Goal: Communication & Community: Share content

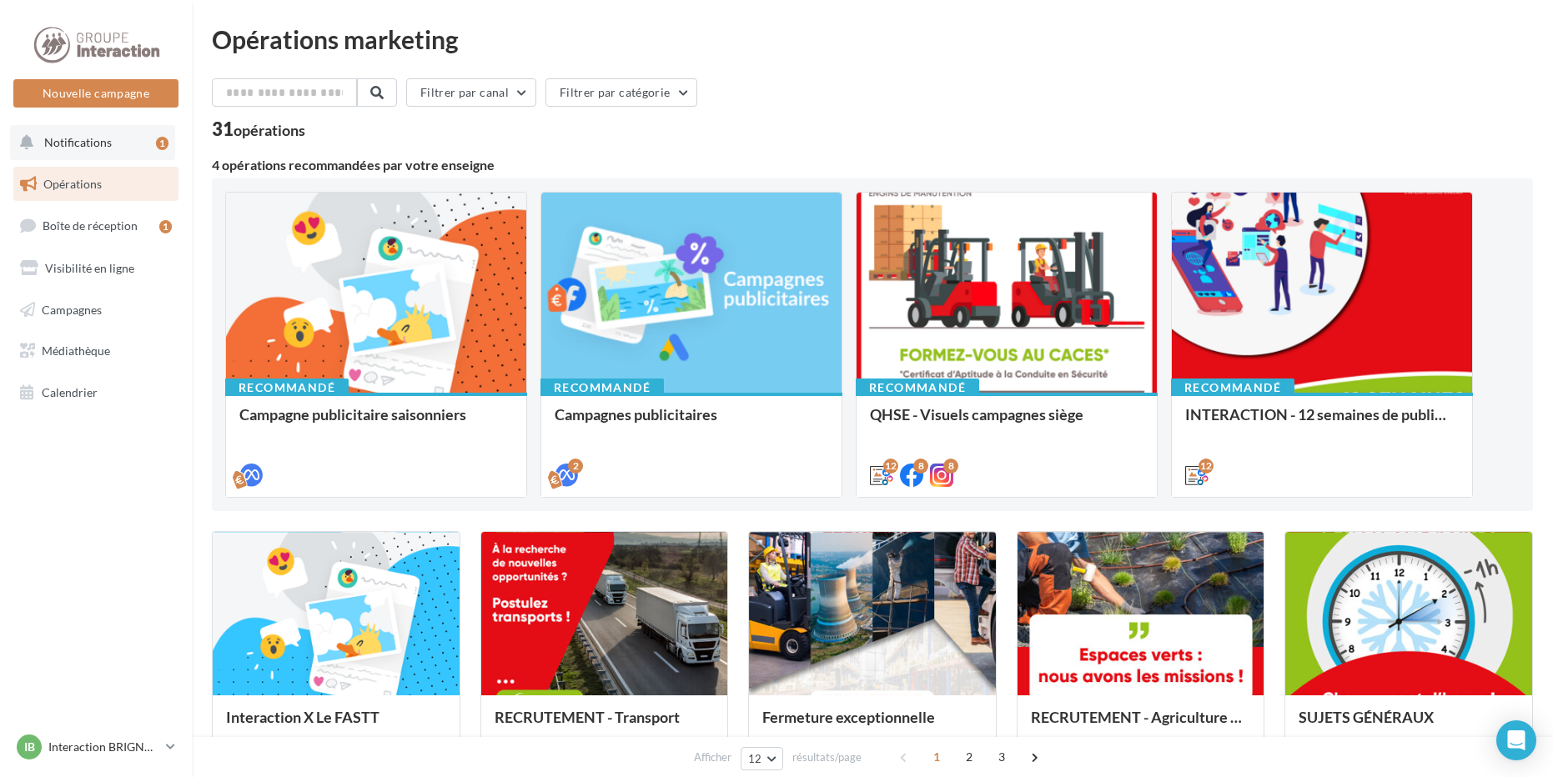
click at [156, 132] on div "1" at bounding box center [165, 142] width 19 height 23
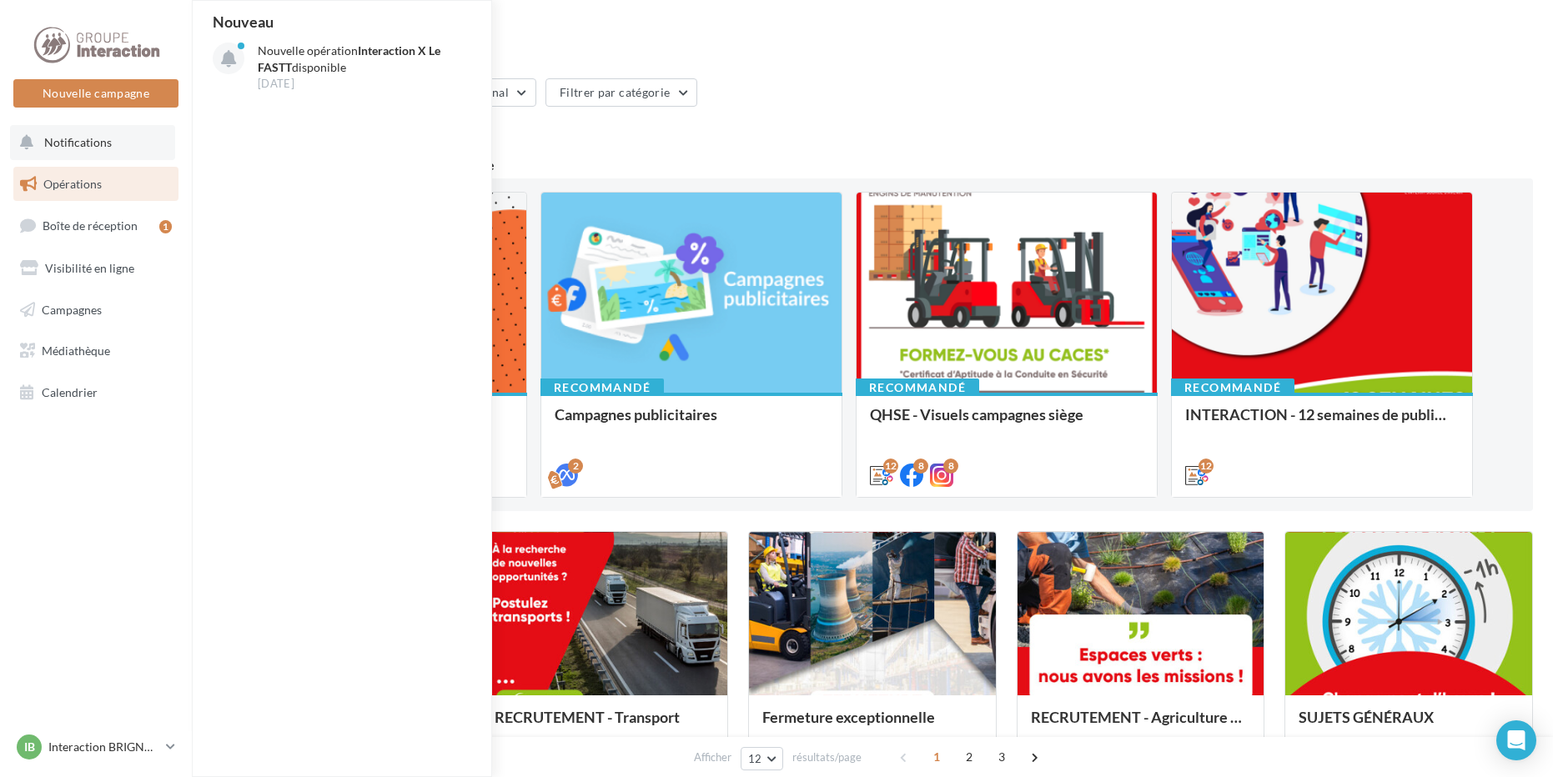
click at [121, 148] on button "Notifications Nouveau Nouvelle opération Interaction X Le FASTT disponible 30 s…" at bounding box center [92, 142] width 165 height 35
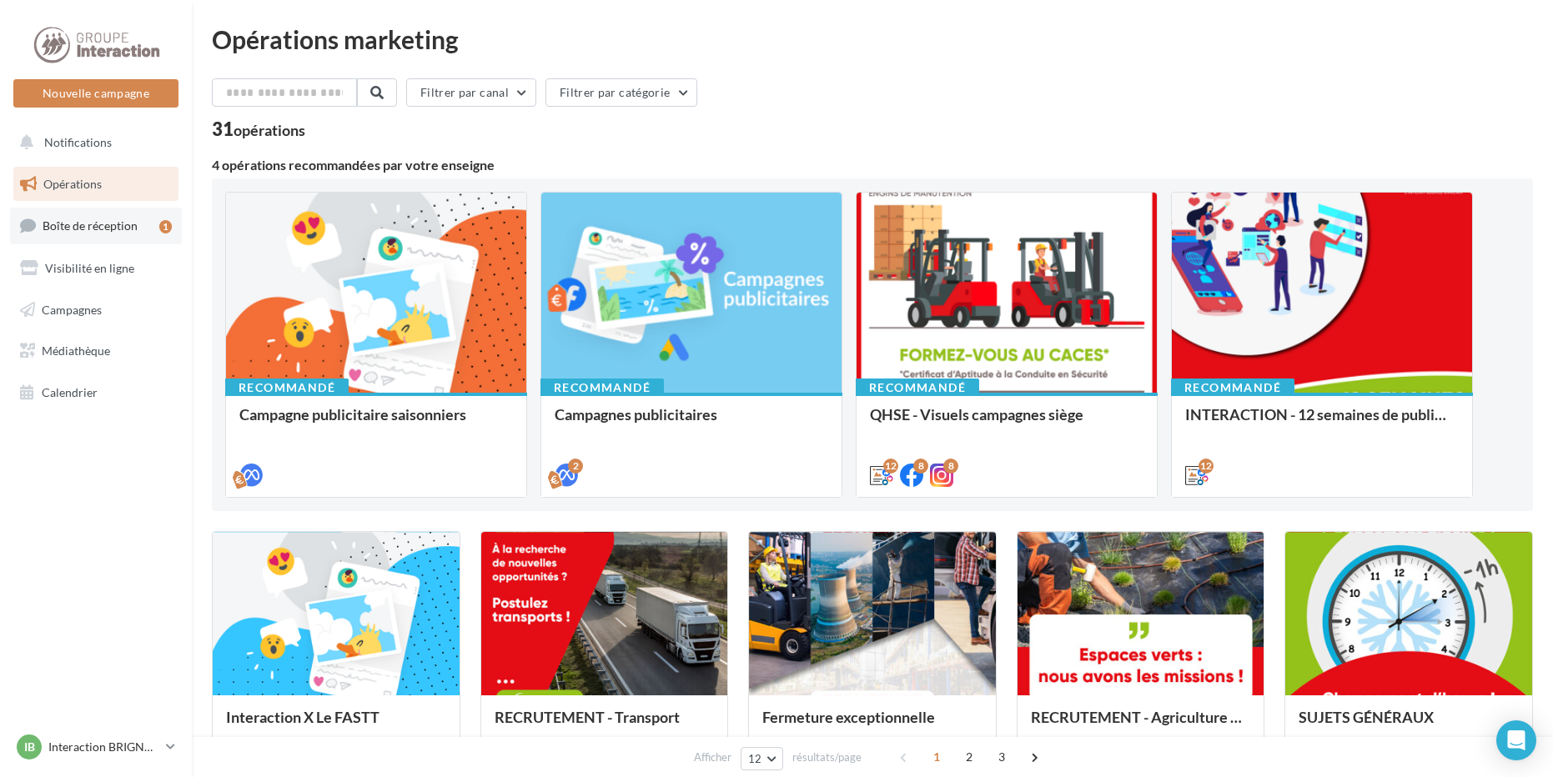
click at [123, 227] on span "Boîte de réception" at bounding box center [90, 226] width 95 height 14
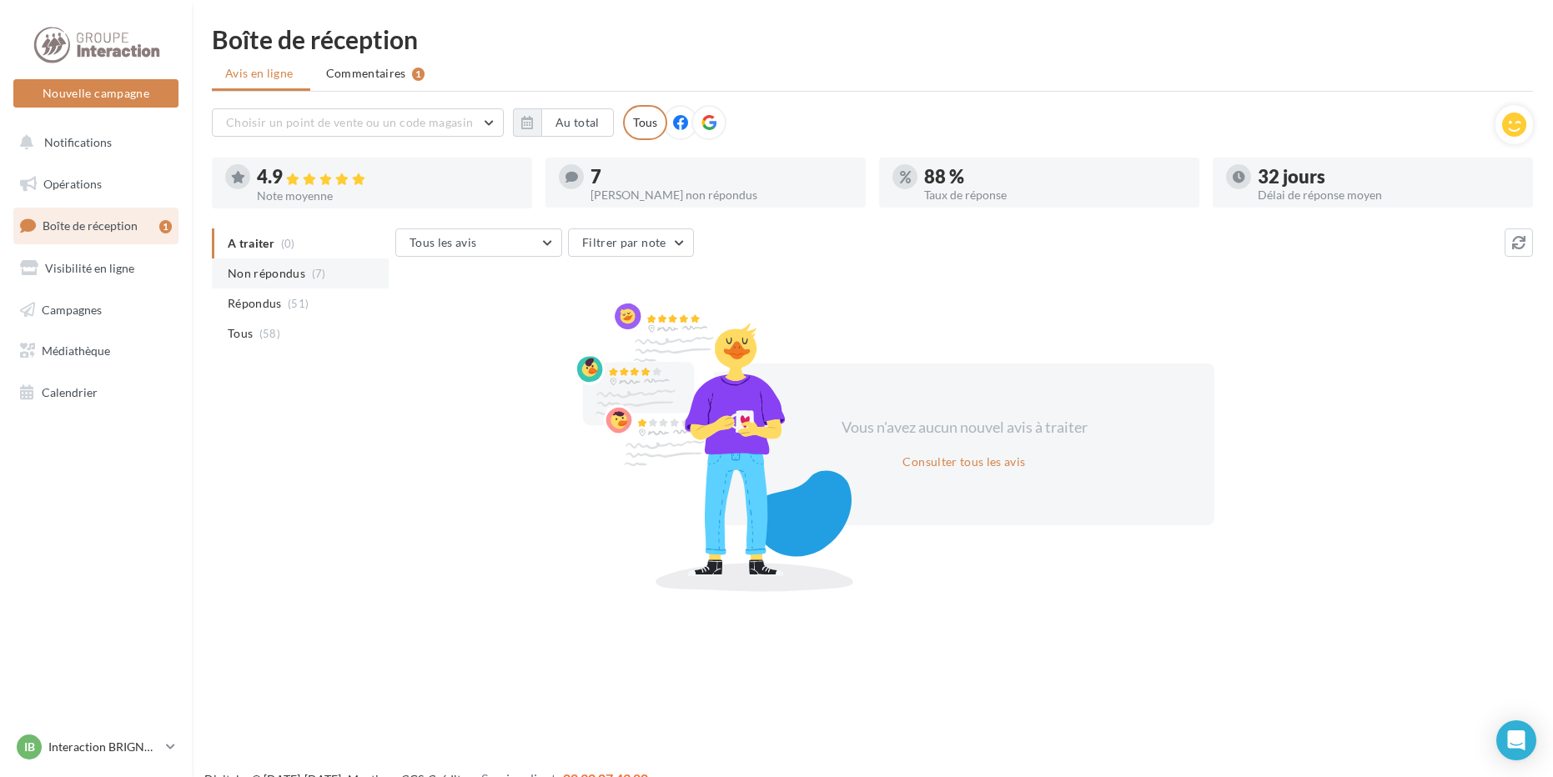
click at [341, 285] on li "Non répondus (7)" at bounding box center [300, 274] width 177 height 30
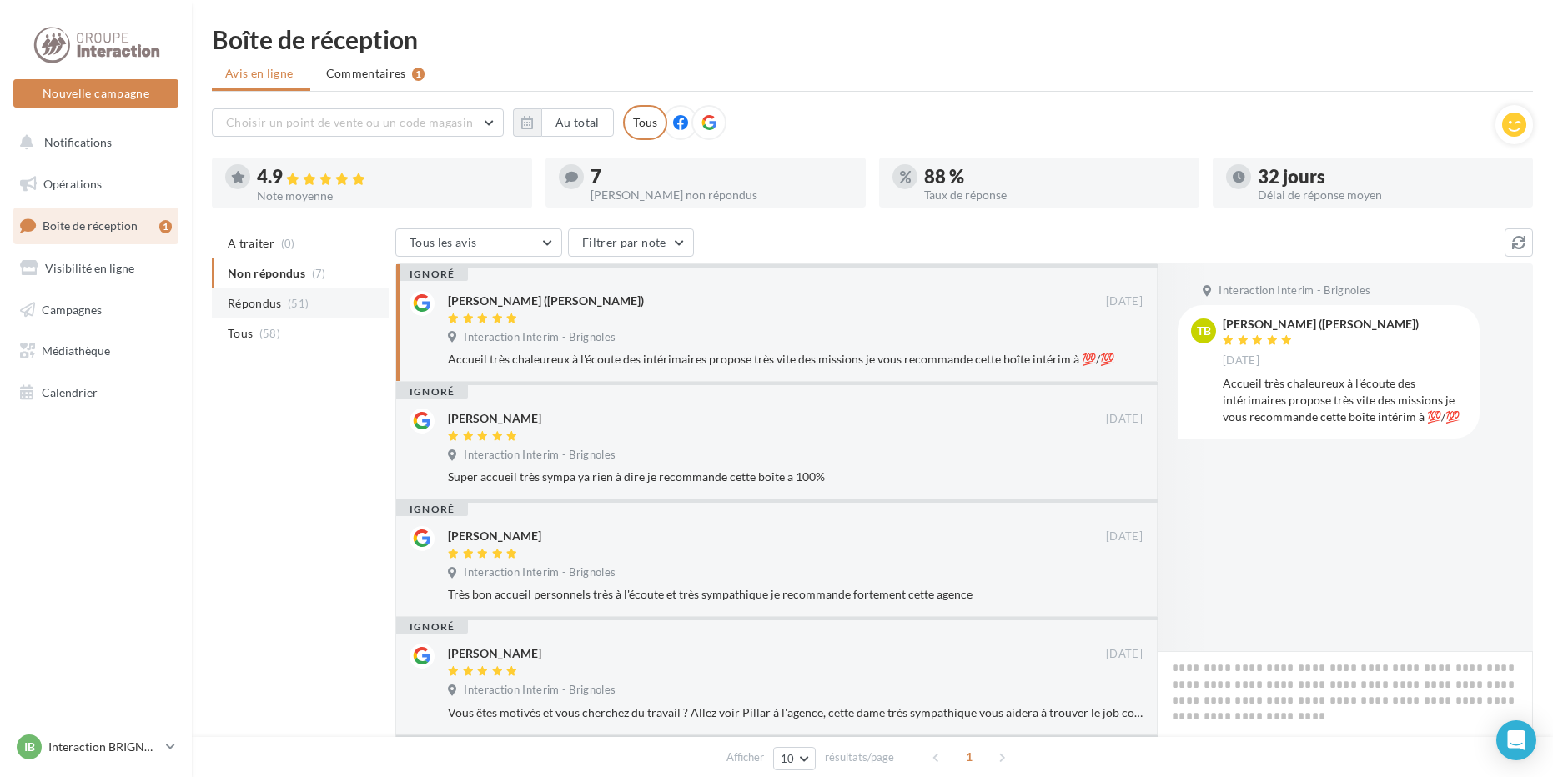
drag, startPoint x: 339, startPoint y: 297, endPoint x: 297, endPoint y: 297, distance: 41.7
click at [297, 297] on span "(51)" at bounding box center [298, 303] width 21 height 13
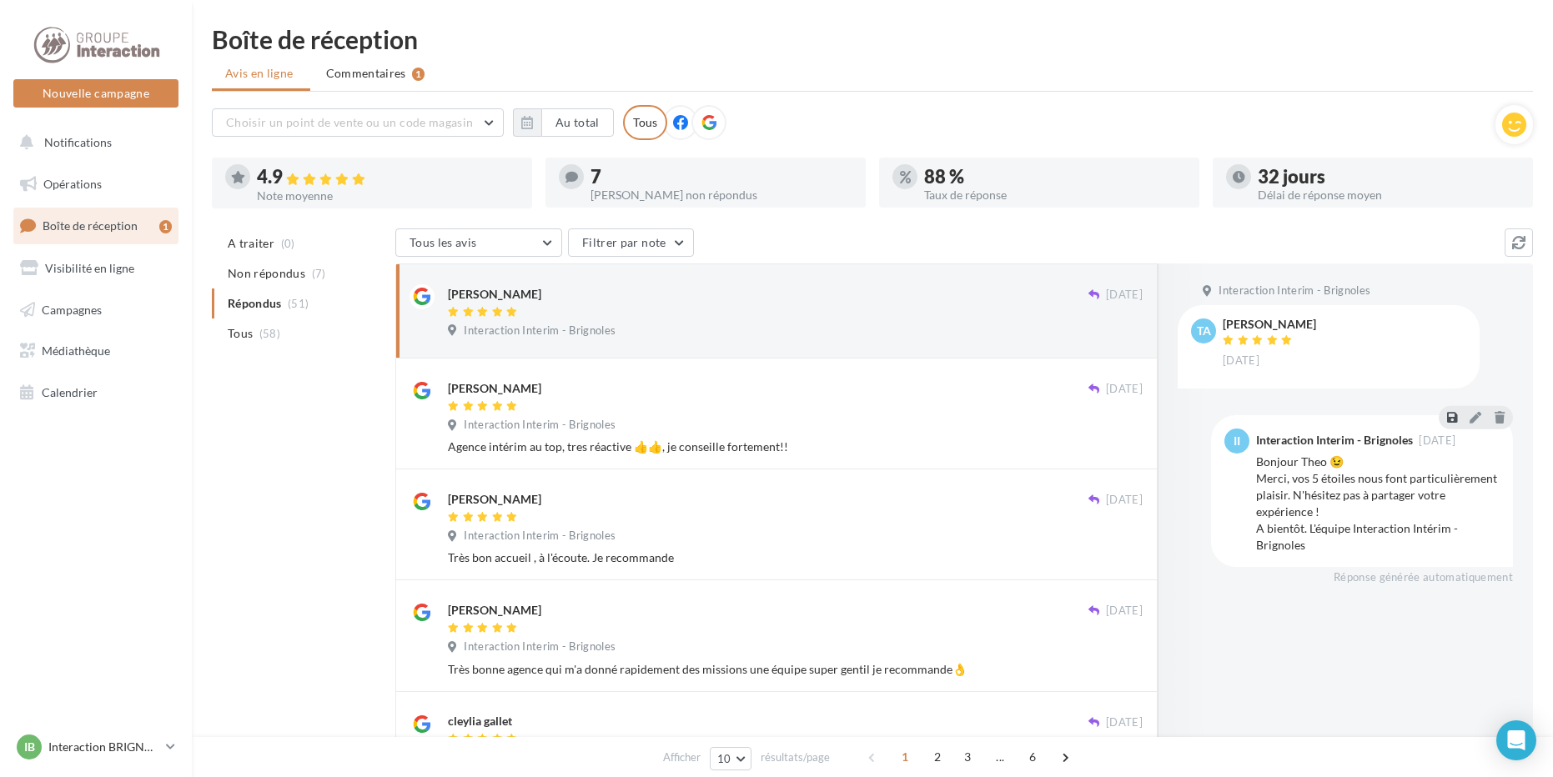
click at [1447, 423] on icon at bounding box center [1452, 417] width 10 height 12
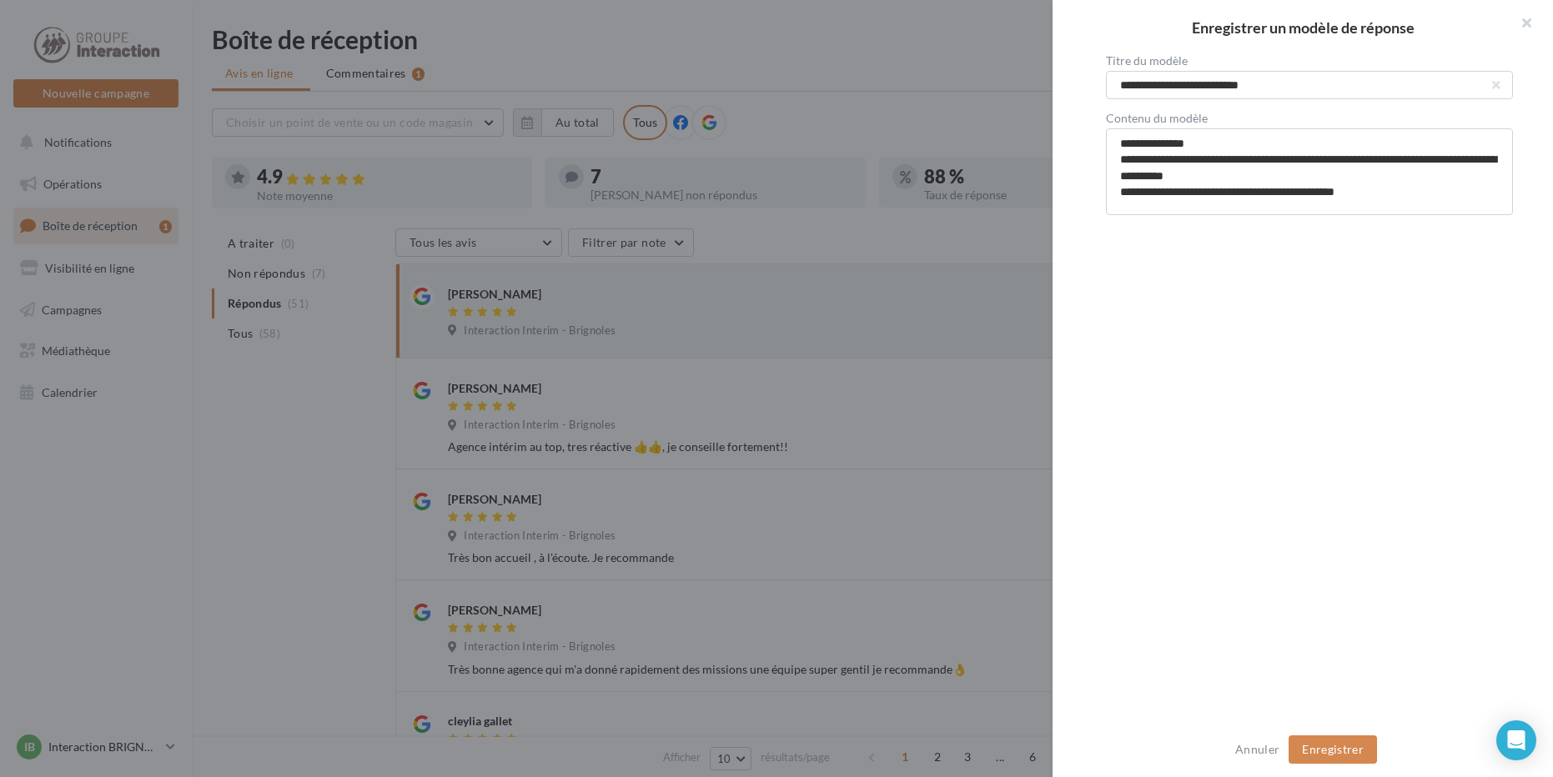
click at [942, 540] on div at bounding box center [776, 388] width 1553 height 777
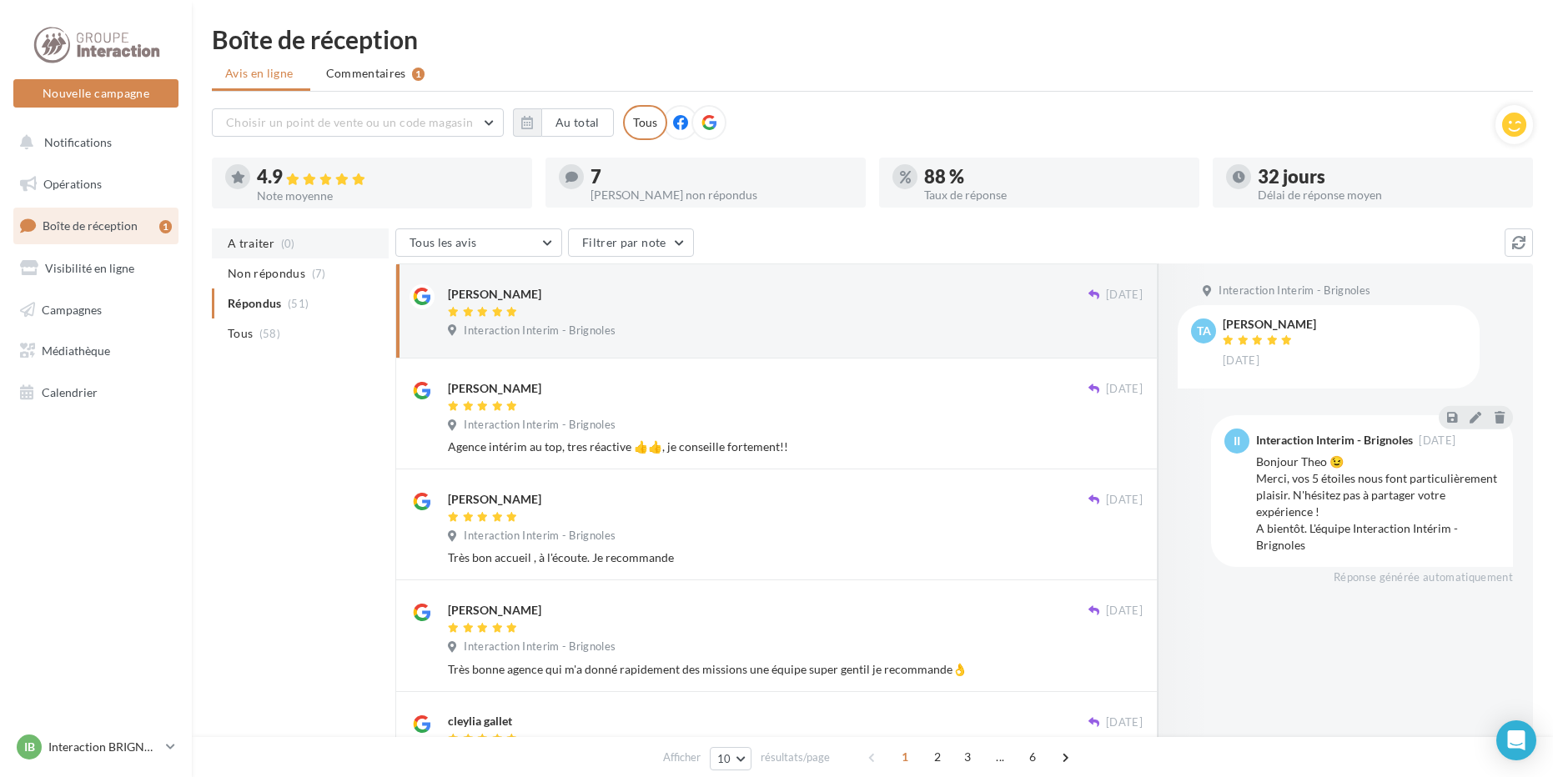
click at [264, 234] on li "A traiter (0)" at bounding box center [300, 244] width 177 height 30
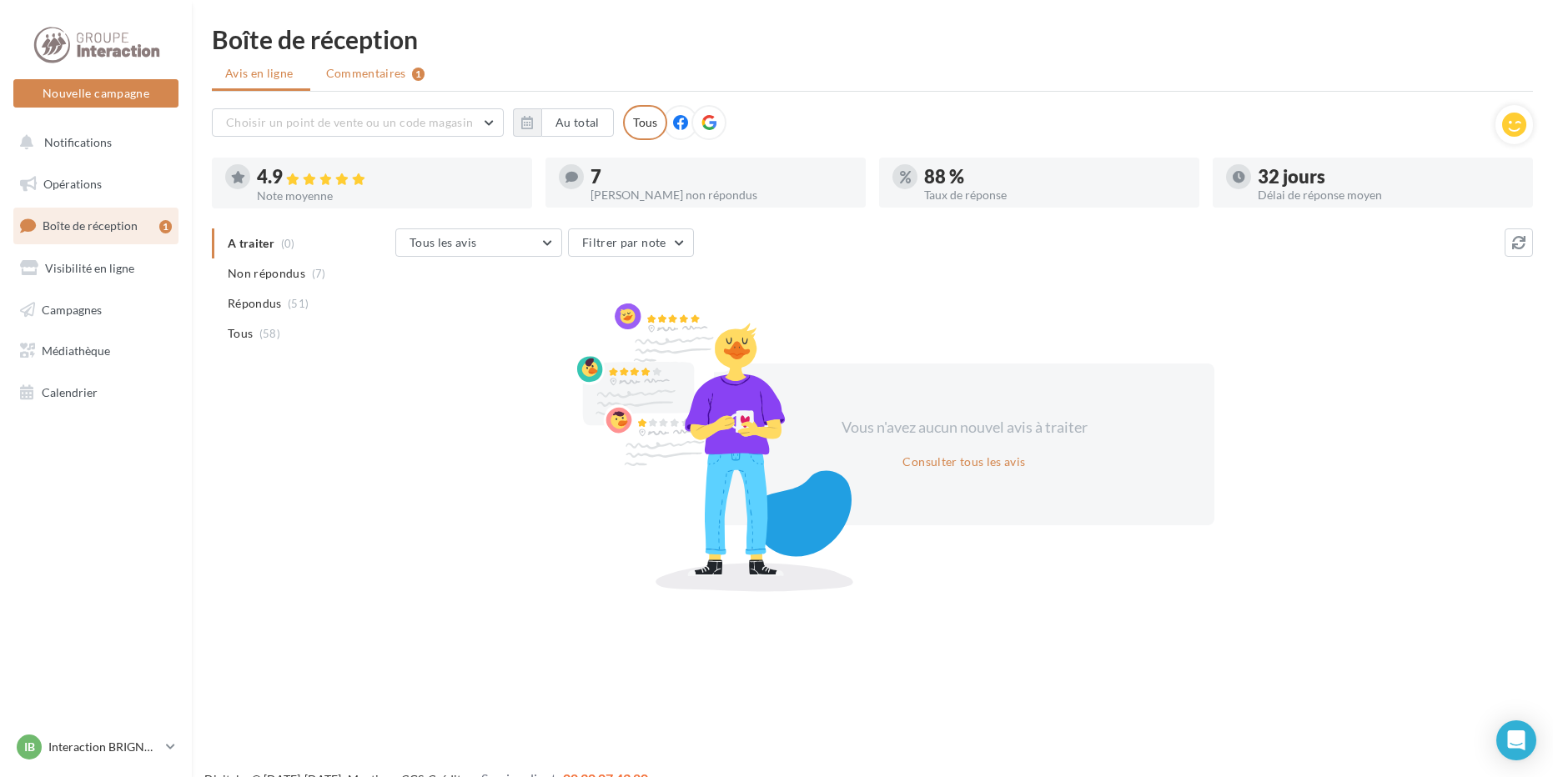
click at [369, 71] on span "Commentaires" at bounding box center [366, 73] width 80 height 17
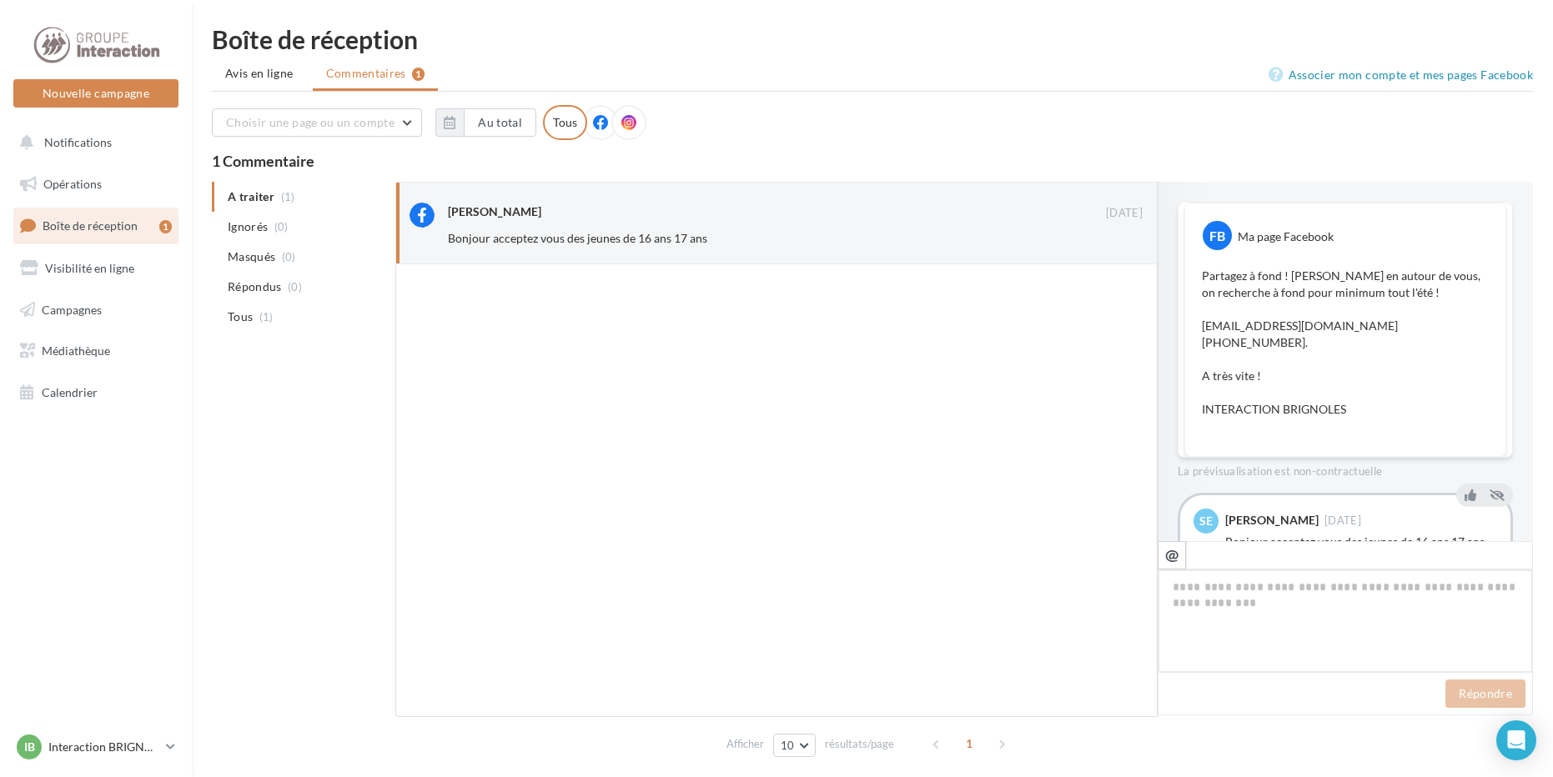
scroll to position [65, 0]
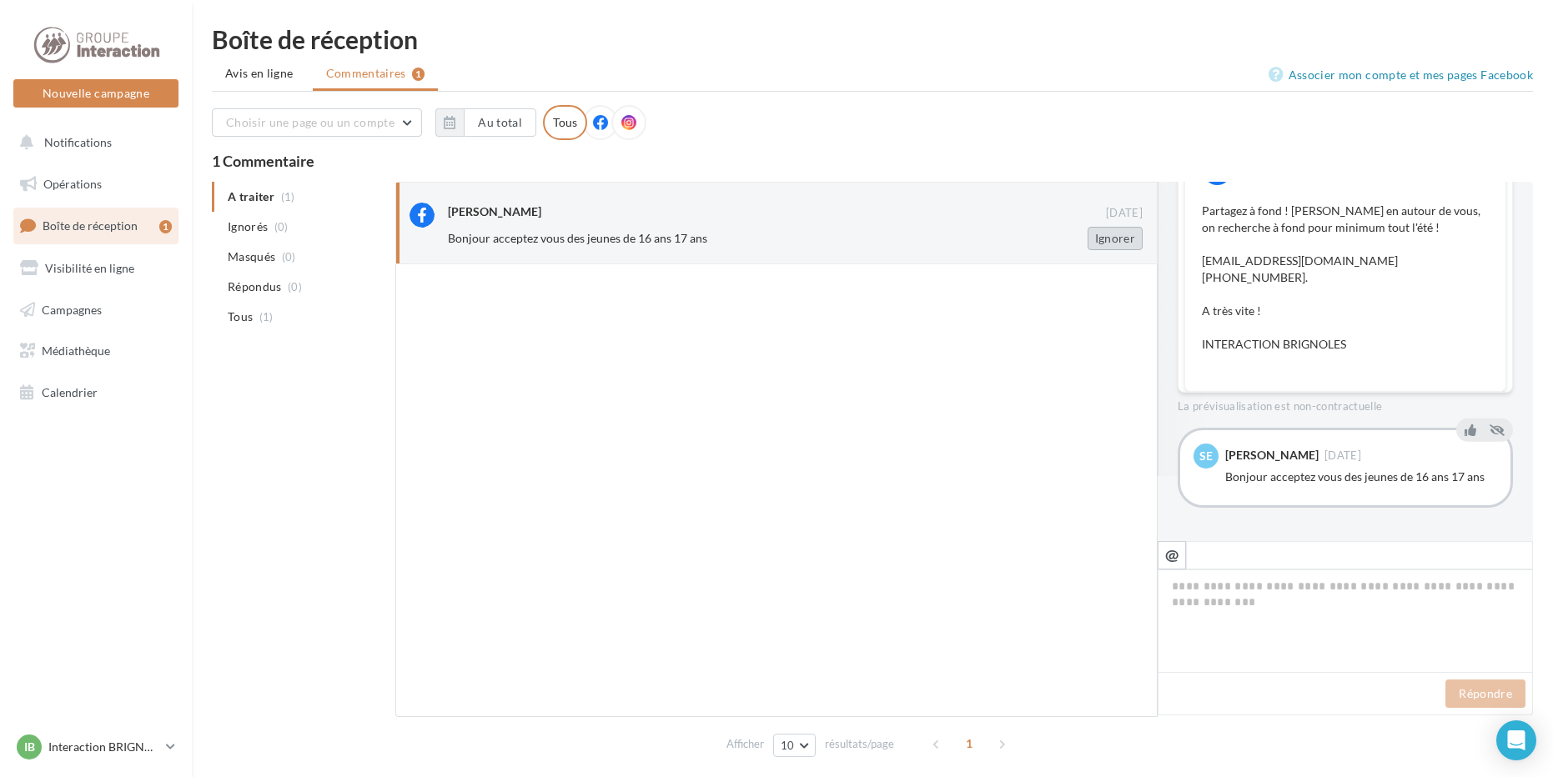
click at [1121, 240] on button "Ignorer" at bounding box center [1115, 238] width 55 height 23
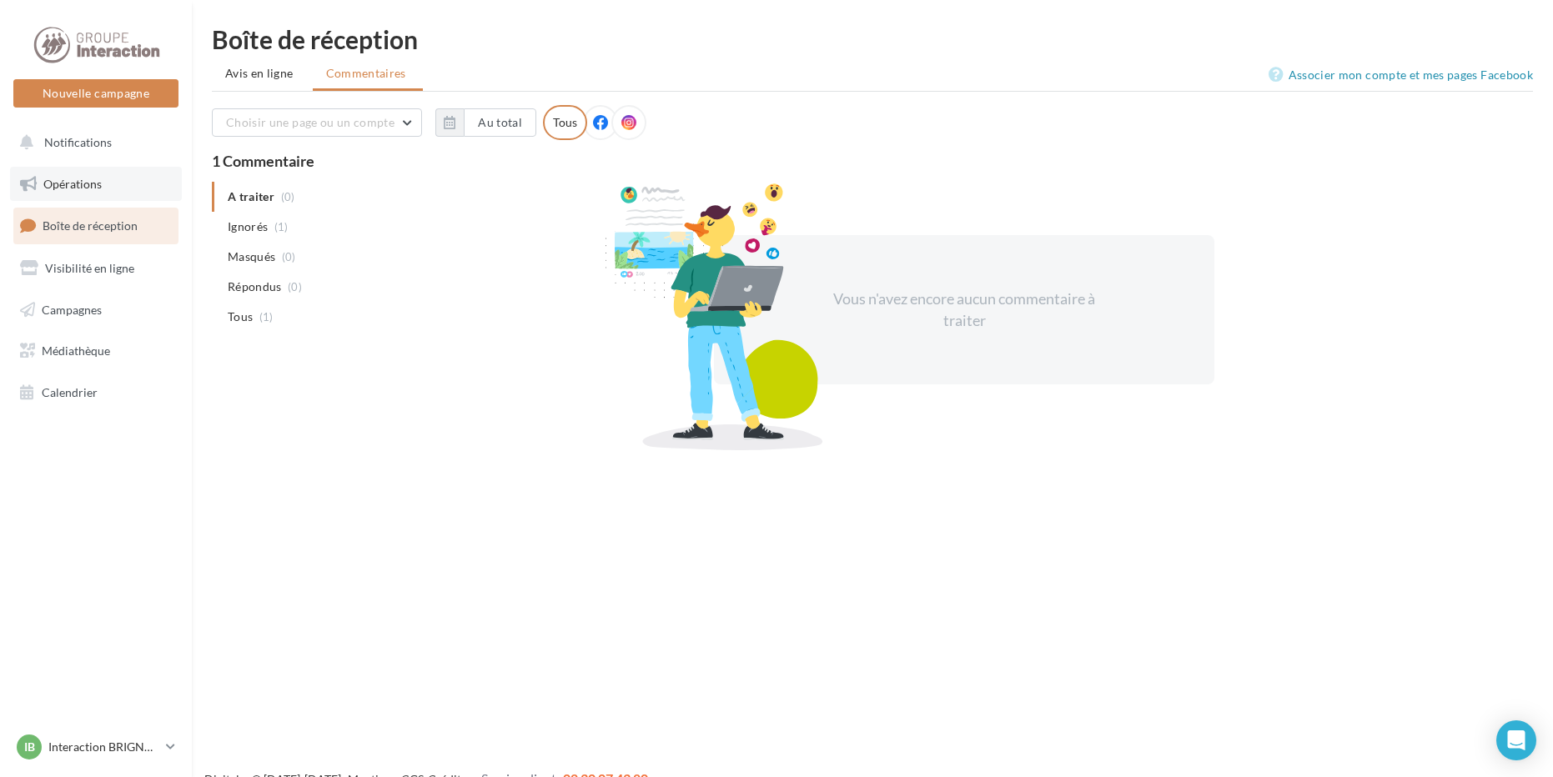
click at [82, 196] on link "Opérations" at bounding box center [96, 184] width 172 height 35
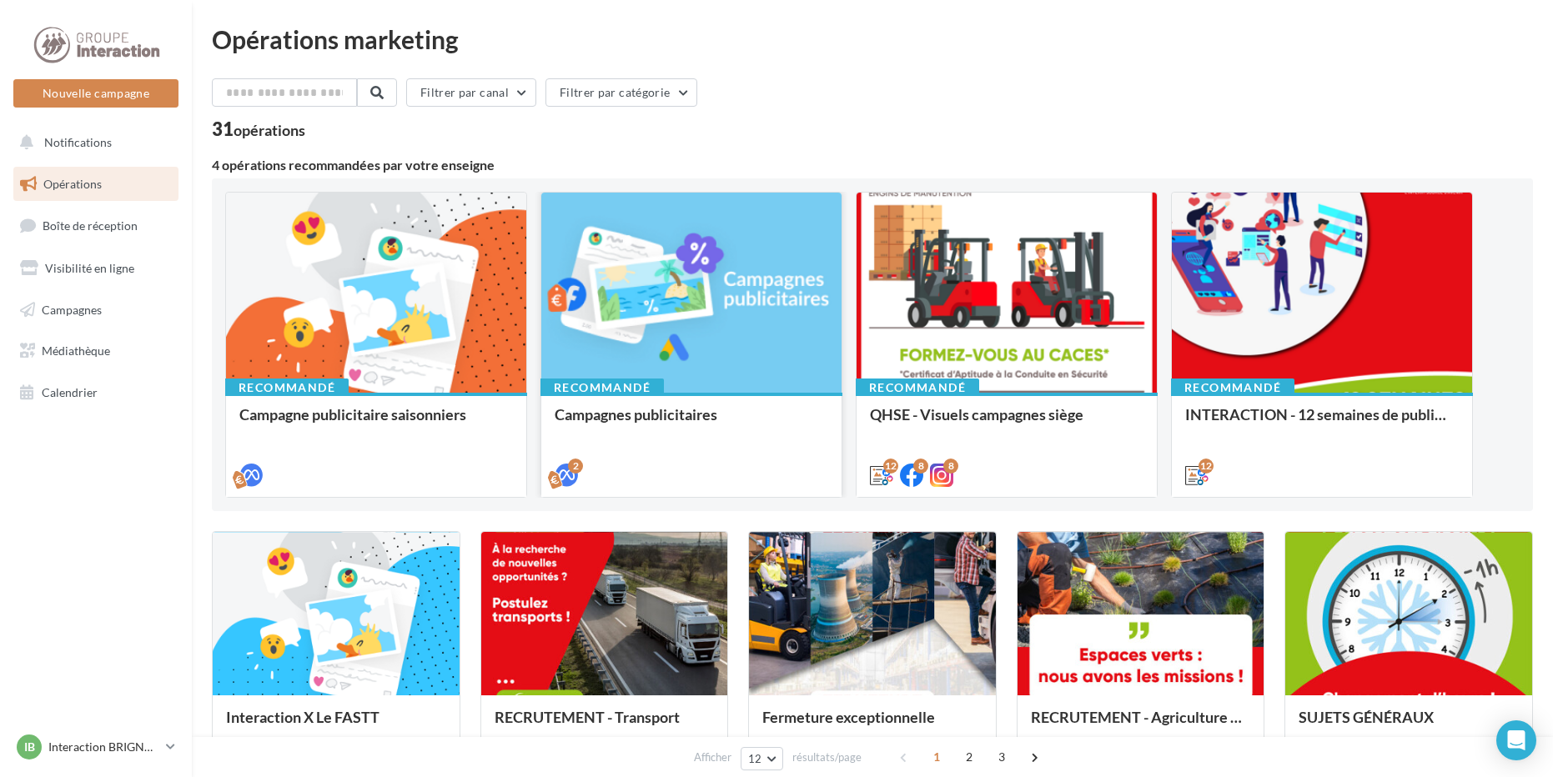
click at [652, 255] on div at bounding box center [691, 294] width 300 height 202
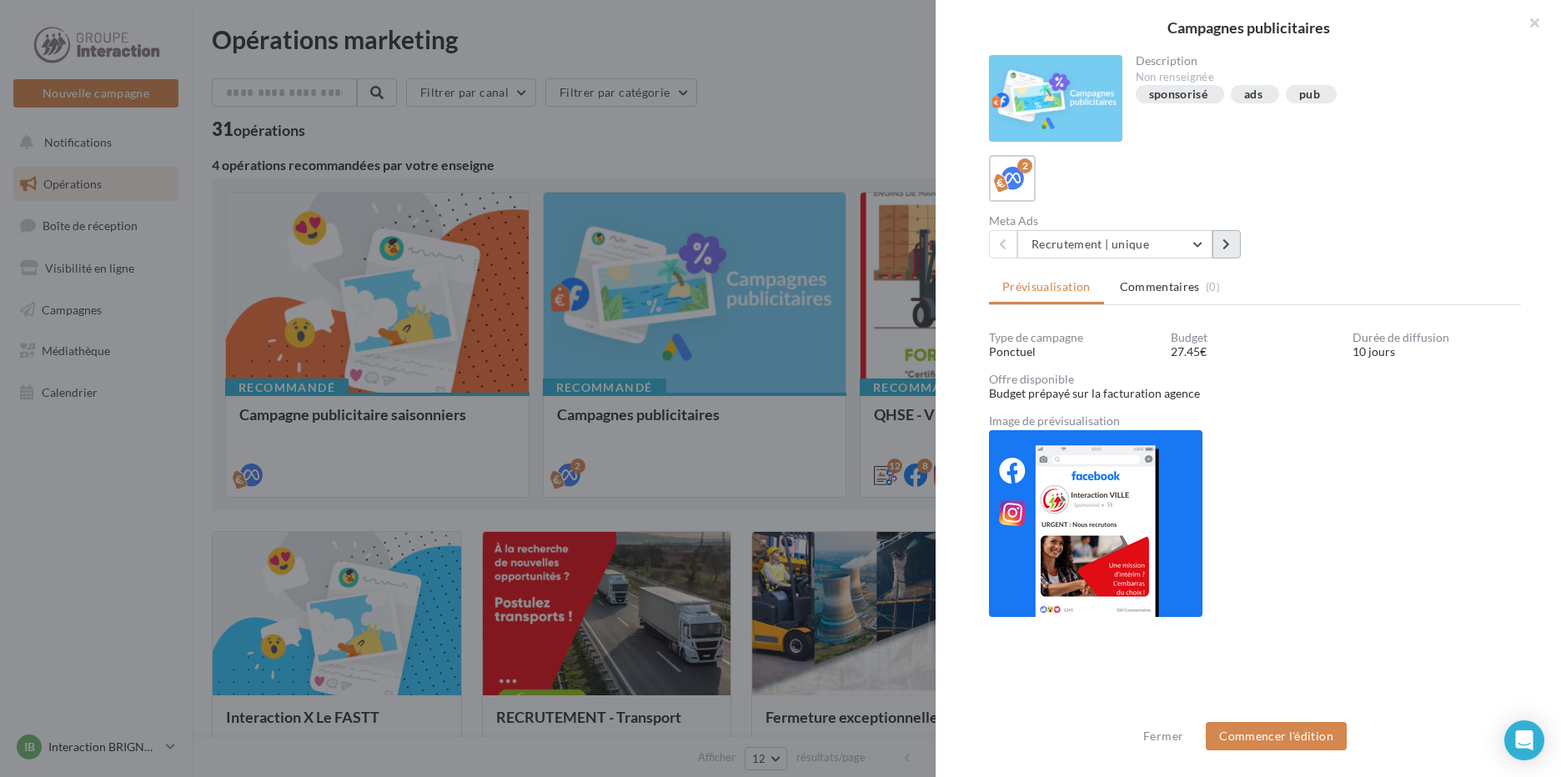
click at [1223, 239] on icon at bounding box center [1227, 245] width 8 height 12
click at [999, 245] on icon at bounding box center [1003, 245] width 8 height 12
click at [1025, 171] on div "2" at bounding box center [1024, 165] width 15 height 15
click at [652, 119] on div at bounding box center [780, 388] width 1561 height 777
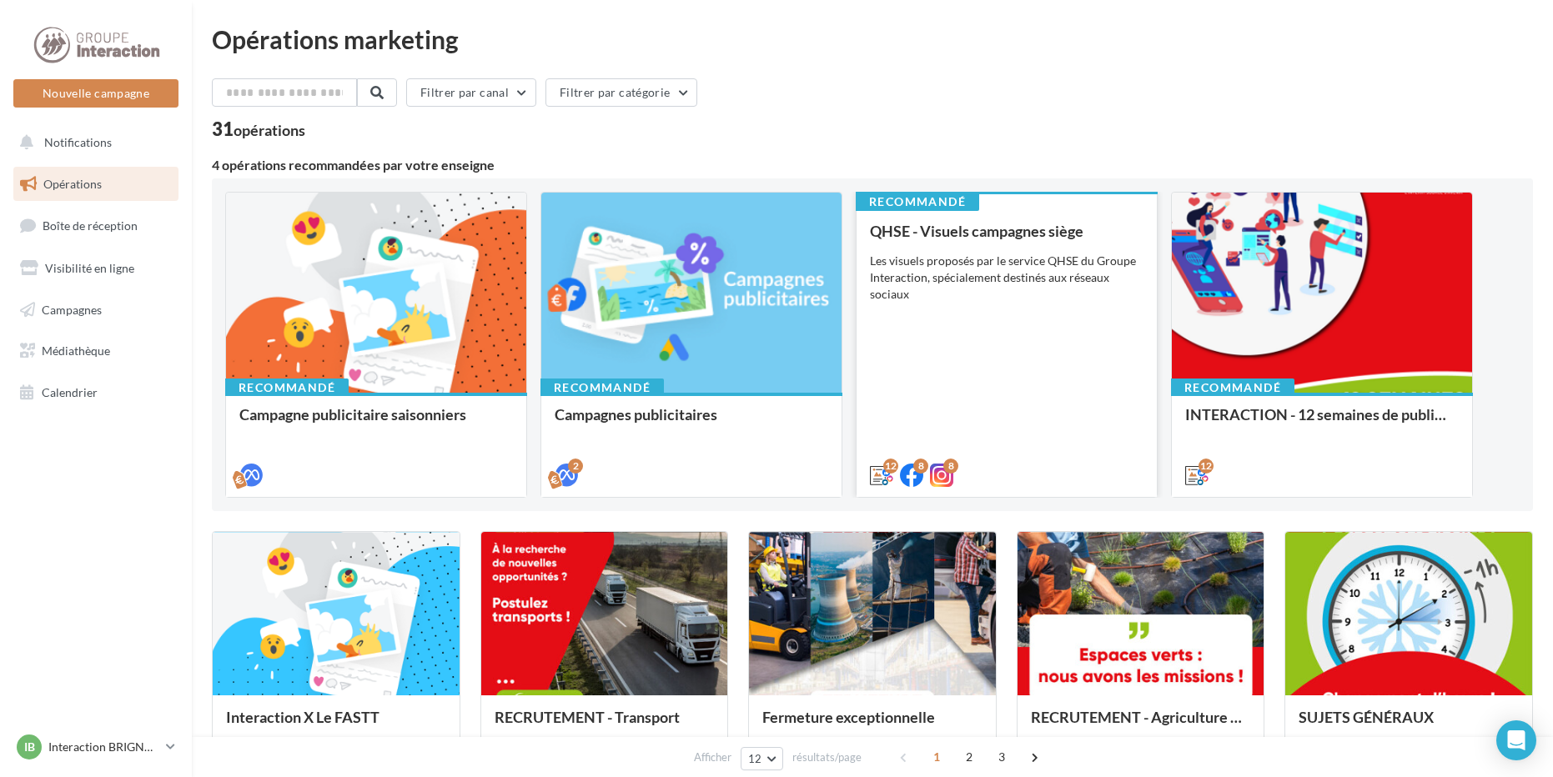
click at [1028, 332] on div "QHSE - Visuels campagnes siège Les visuels proposés par le service QHSE du Grou…" at bounding box center [1007, 352] width 274 height 259
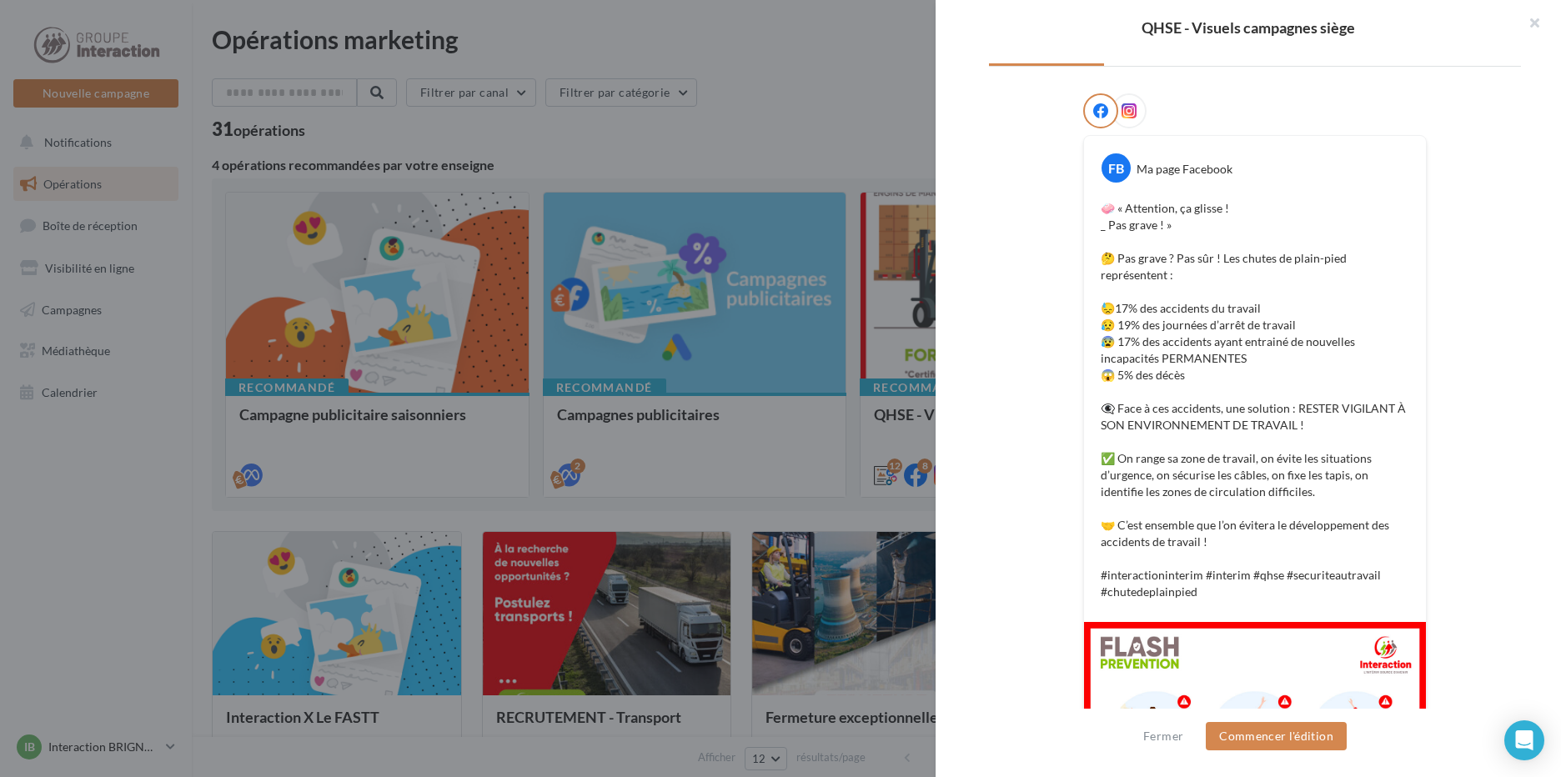
scroll to position [513, 0]
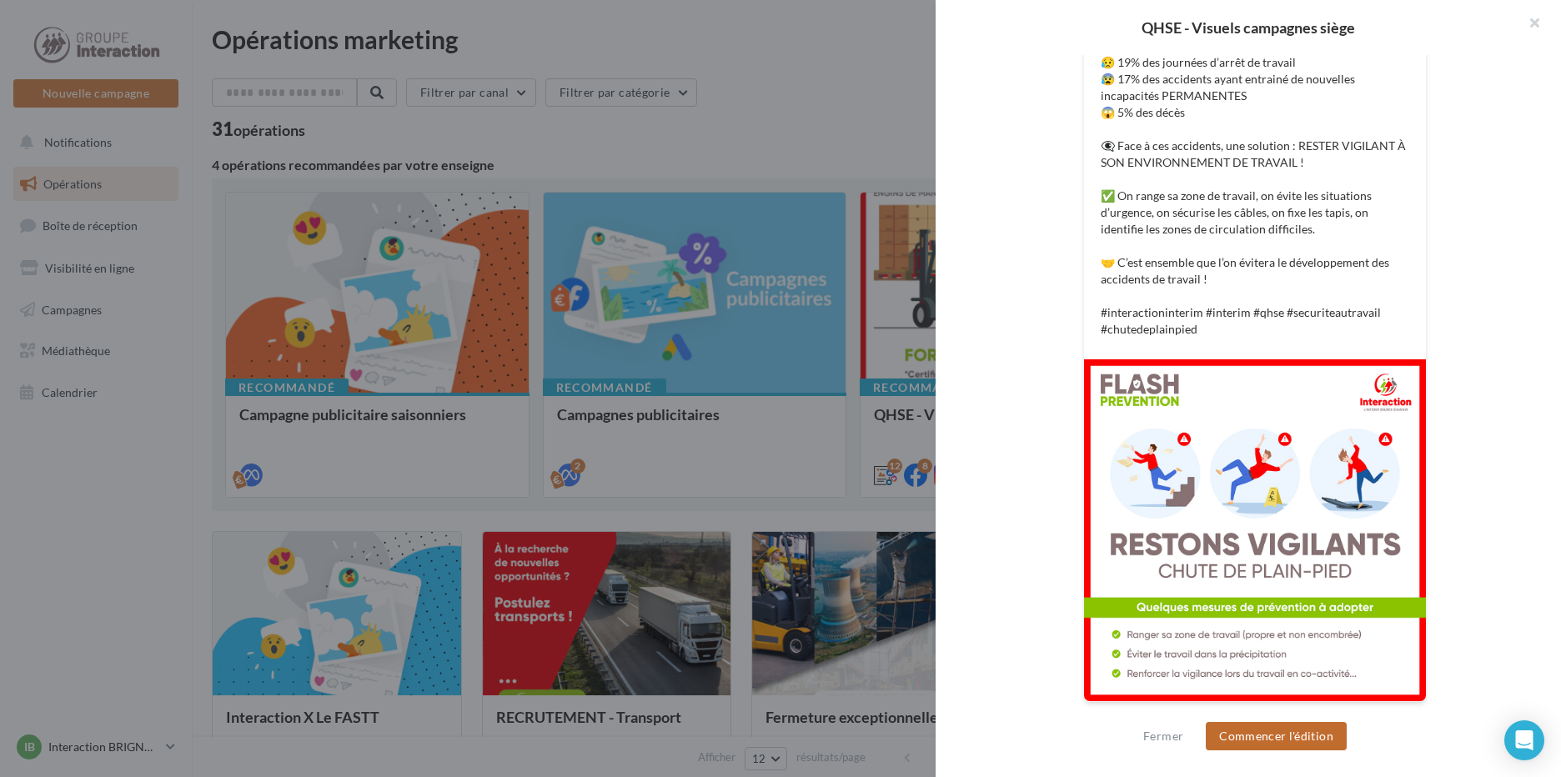
click at [1284, 731] on button "Commencer l'édition" at bounding box center [1276, 736] width 141 height 28
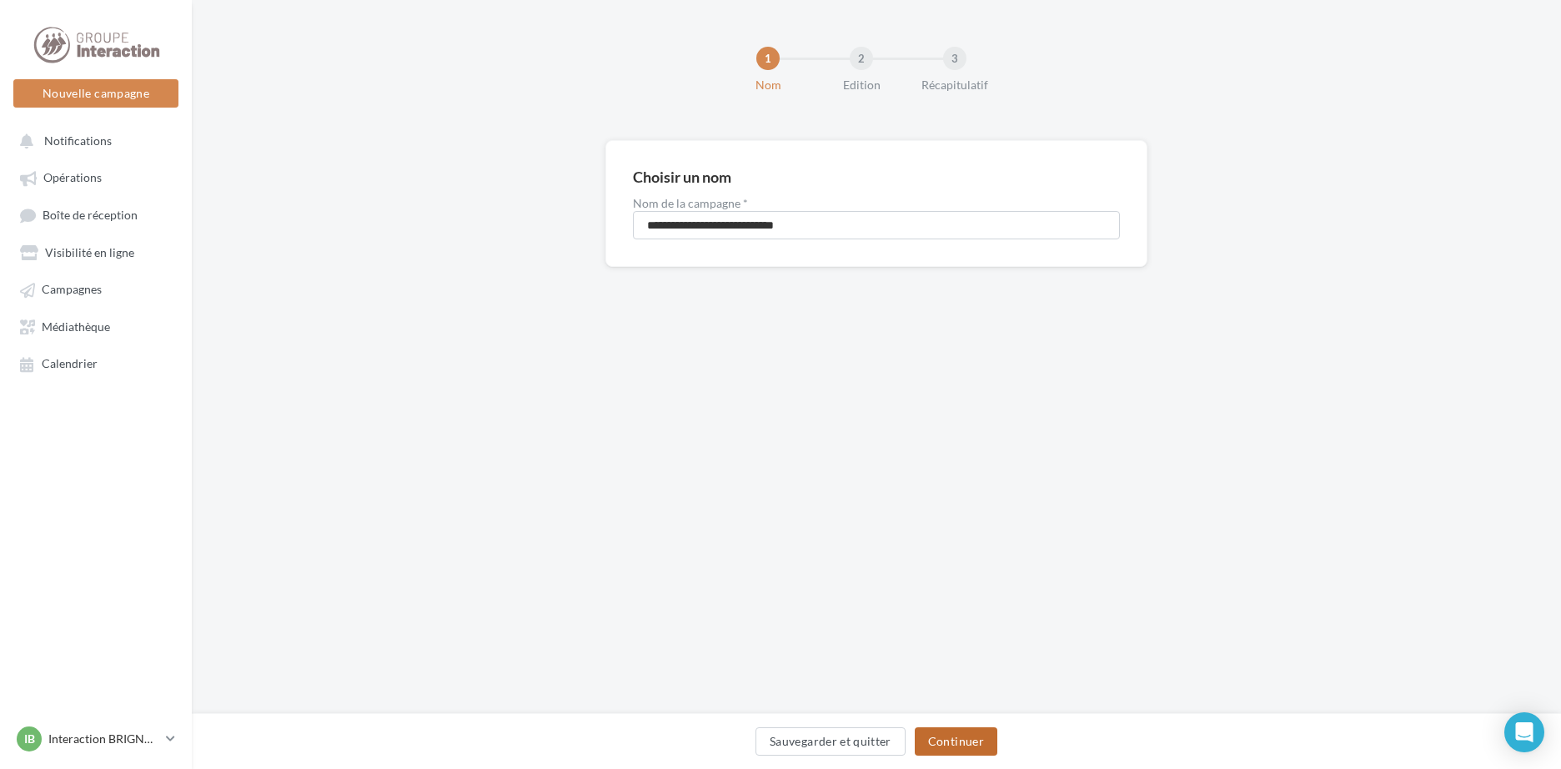
click at [964, 737] on button "Continuer" at bounding box center [956, 741] width 83 height 28
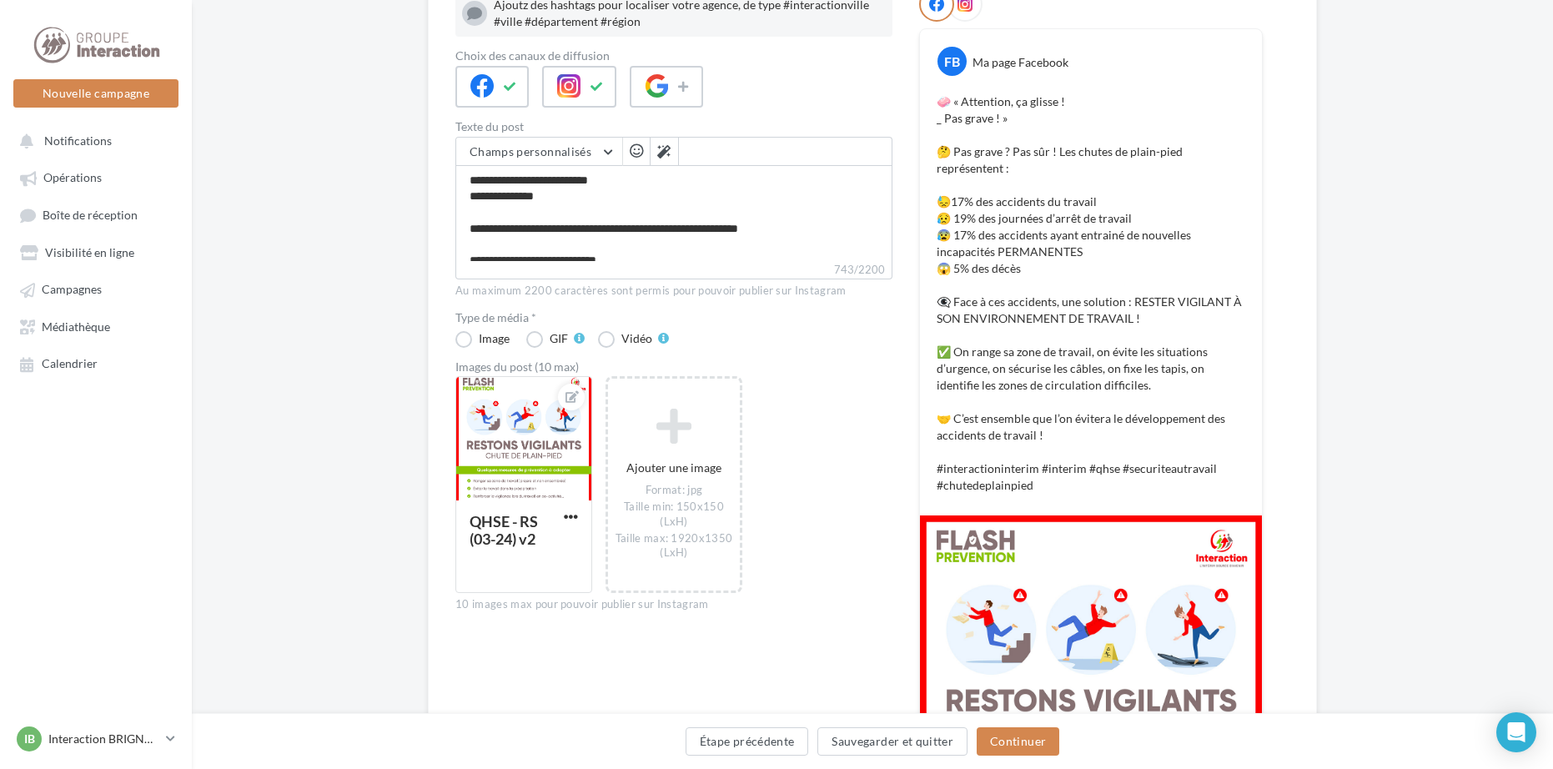
scroll to position [475, 0]
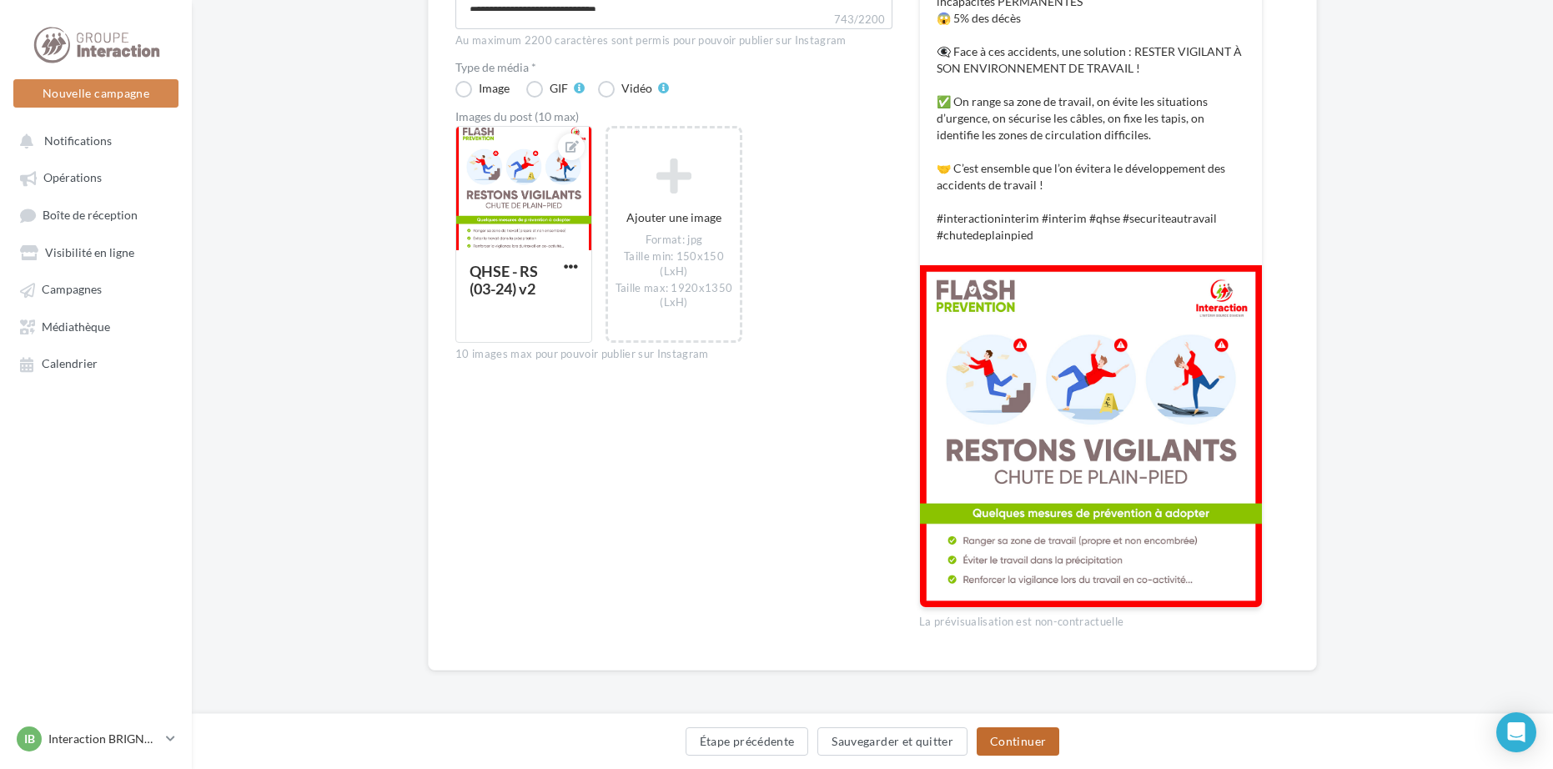
click at [1037, 741] on button "Continuer" at bounding box center [1018, 741] width 83 height 28
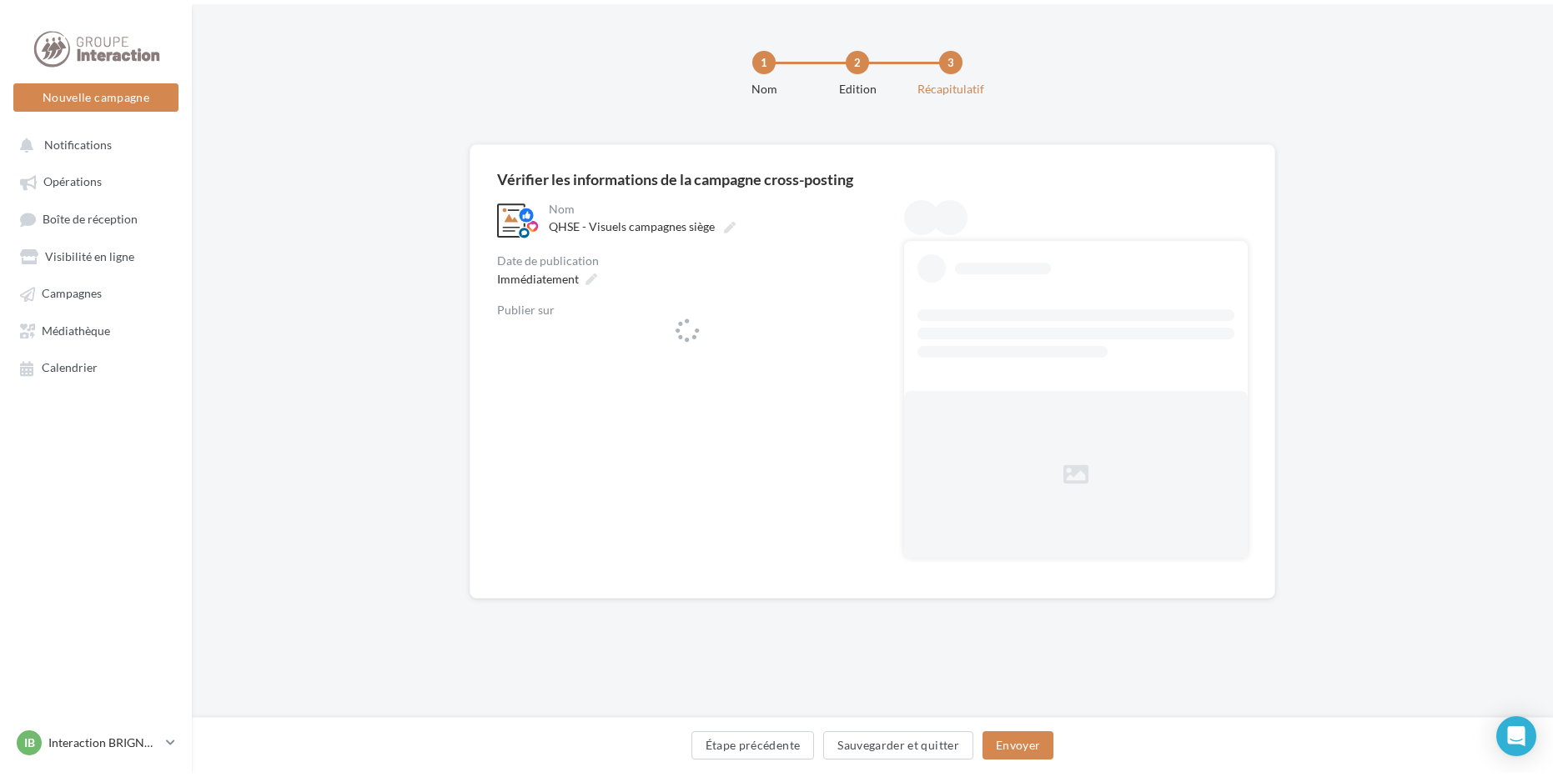
scroll to position [0, 0]
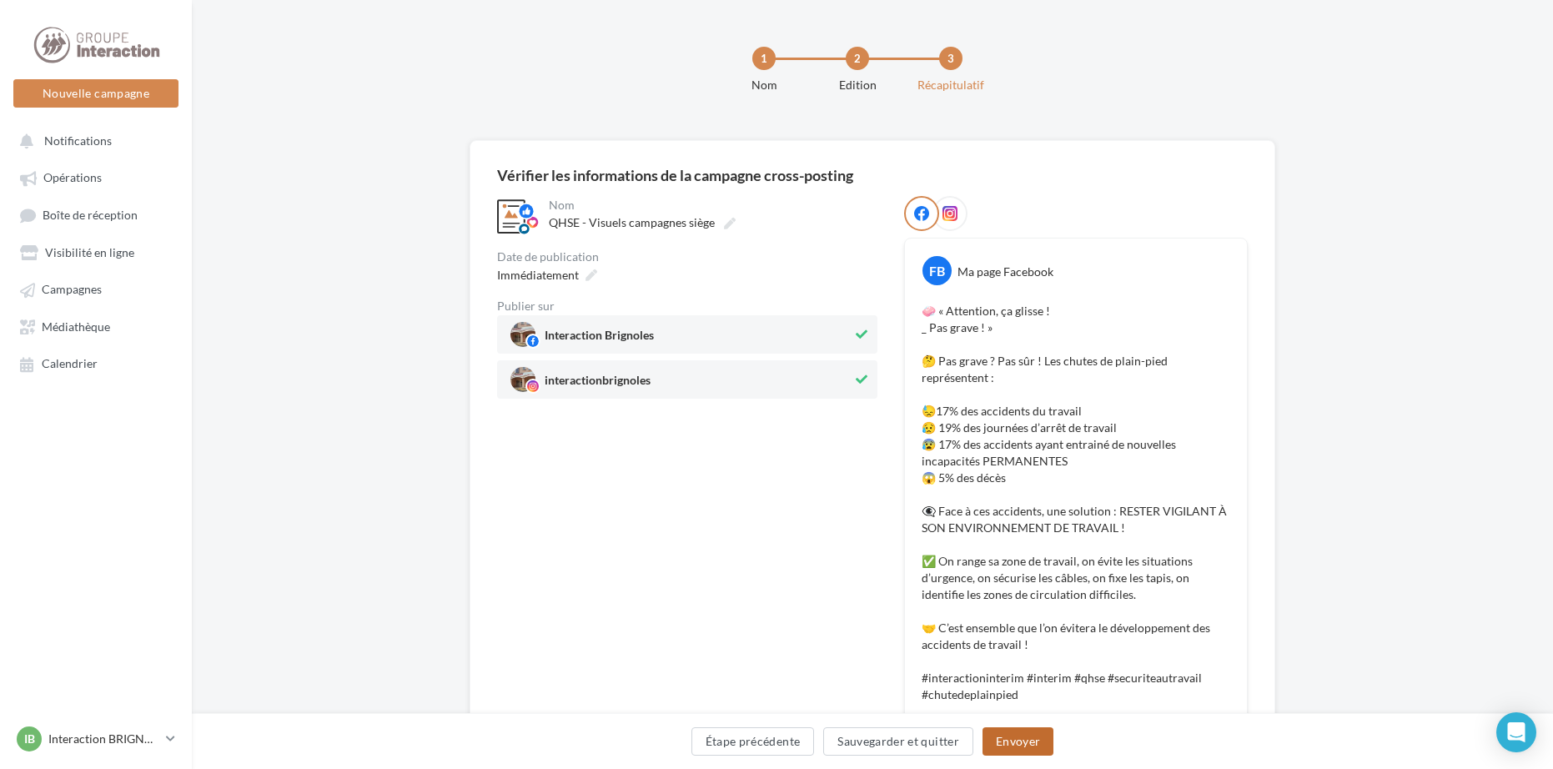
click at [1037, 741] on button "Envoyer" at bounding box center [1017, 741] width 71 height 28
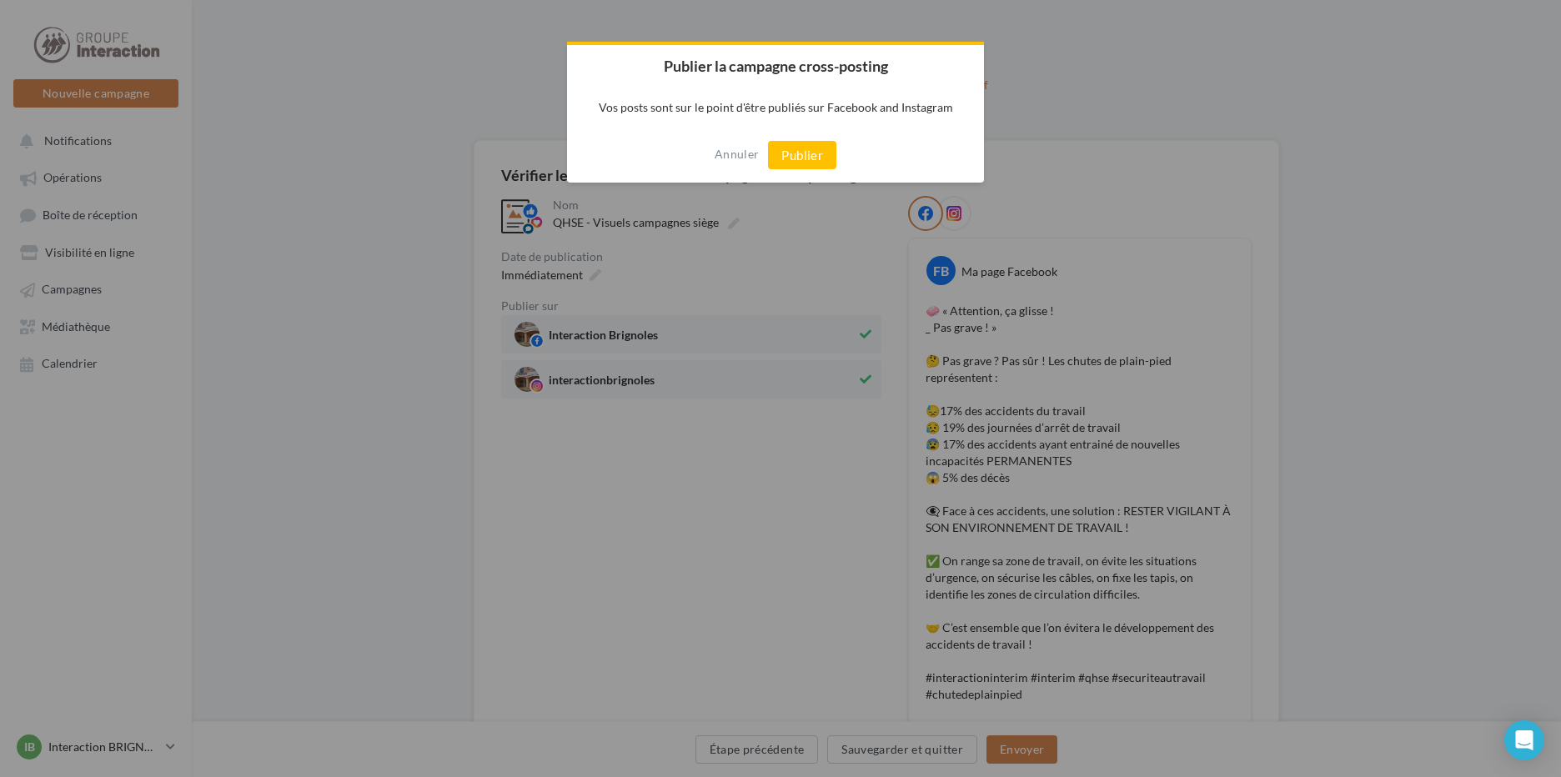
click at [808, 155] on button "Publier" at bounding box center [802, 155] width 68 height 28
